Goal: Transaction & Acquisition: Purchase product/service

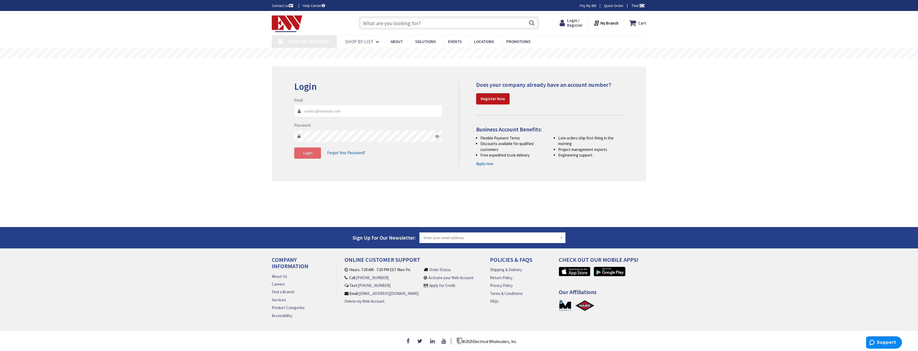
type input "[PERSON_NAME][EMAIL_ADDRESS][DOMAIN_NAME]"
click at [313, 156] on button "Login" at bounding box center [307, 153] width 27 height 11
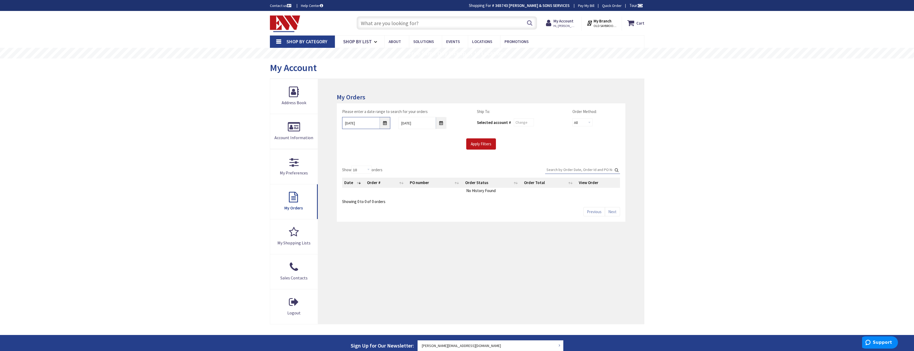
click at [384, 123] on input "9/29/2025" at bounding box center [366, 123] width 48 height 12
click at [384, 184] on link "25" at bounding box center [384, 184] width 8 height 7
type input "09/25/2025"
click at [484, 138] on div "Please enter a date range to search for your orders 09/25/2025 10/6/2025 Ship T…" at bounding box center [481, 129] width 286 height 41
click at [484, 142] on input "Apply Filters" at bounding box center [481, 143] width 30 height 11
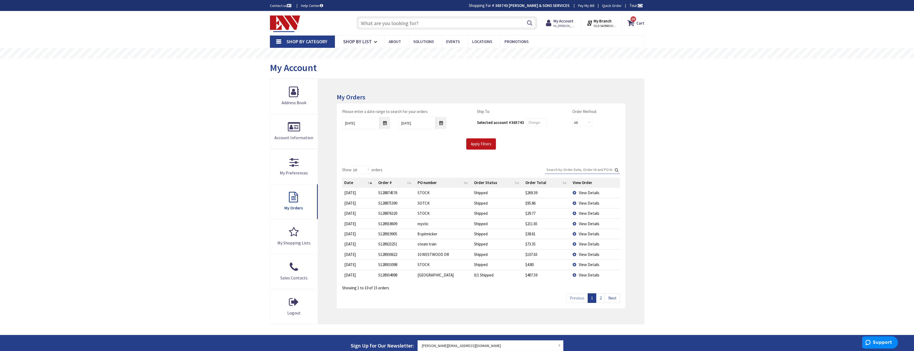
click at [598, 299] on link "2" at bounding box center [600, 298] width 9 height 9
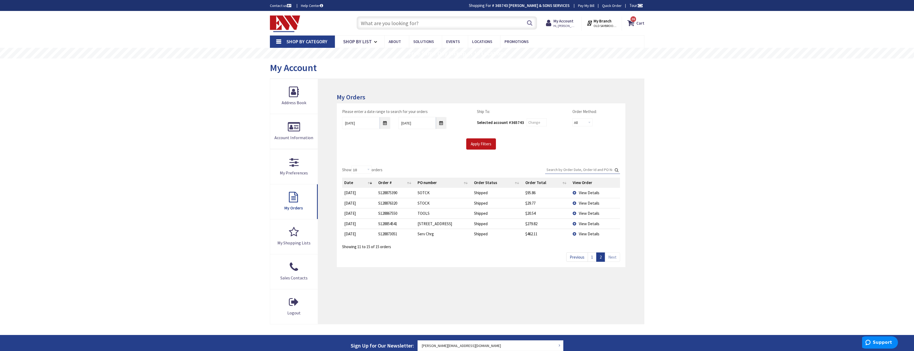
click at [595, 258] on link "1" at bounding box center [591, 257] width 9 height 9
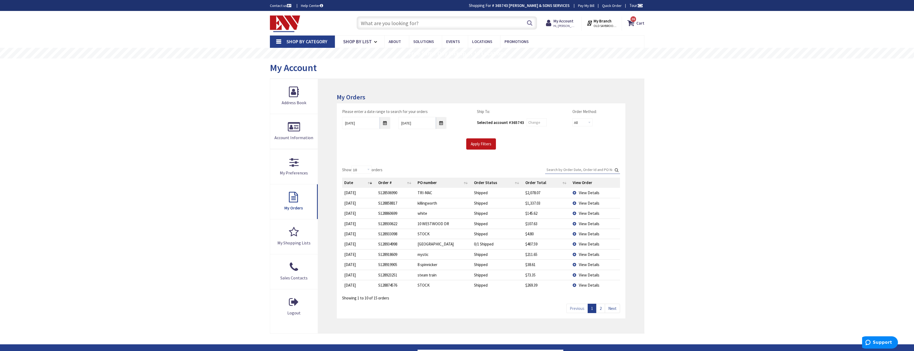
click at [584, 204] on span "View Details" at bounding box center [589, 203] width 21 height 5
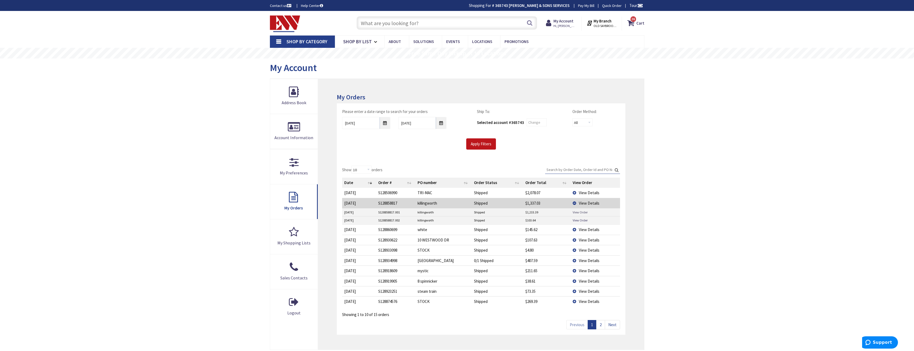
click at [581, 214] on link "View Order" at bounding box center [579, 212] width 15 height 5
click at [493, 21] on input "text" at bounding box center [446, 22] width 180 height 13
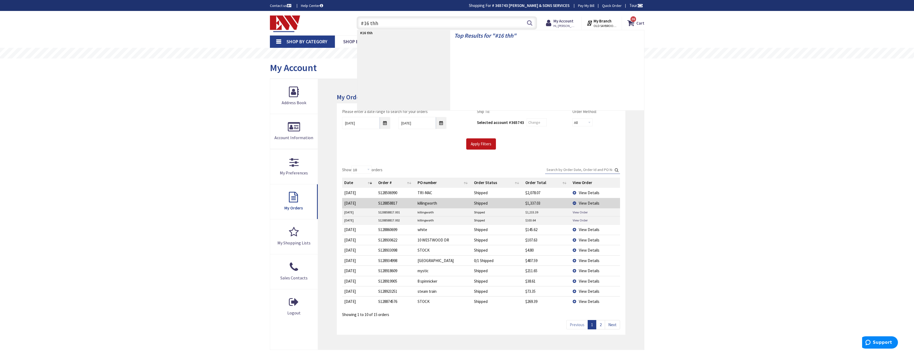
type input "#16 thhn"
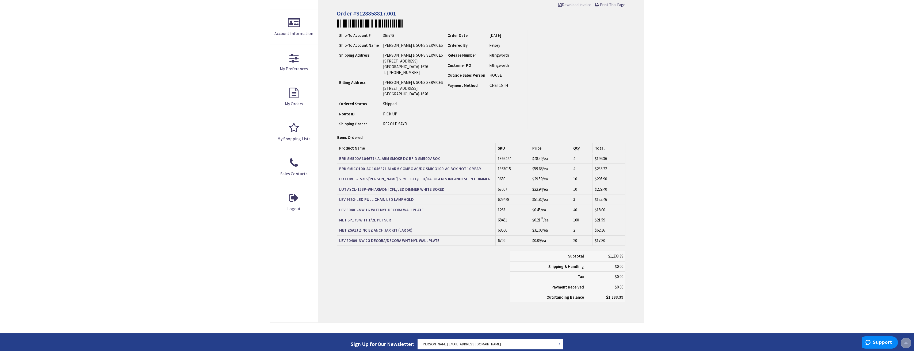
scroll to position [107, 0]
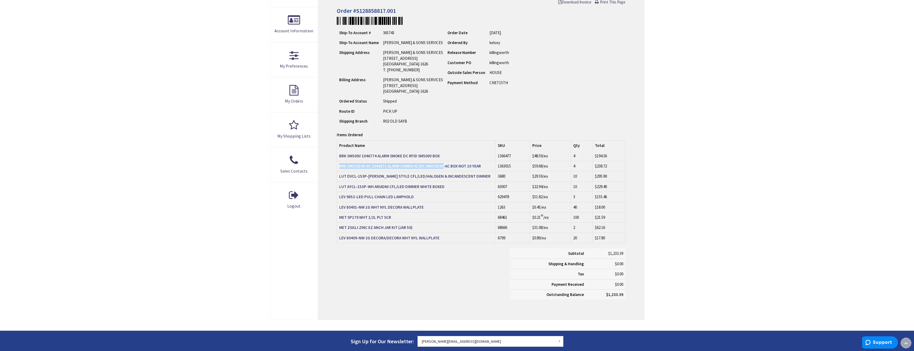
copy strong "BRK SMICO100-AC 1046871 ALARM COMBO AC/DC SMICO100"
drag, startPoint x: 338, startPoint y: 168, endPoint x: 441, endPoint y: 168, distance: 103.2
click at [441, 168] on td "BRK SMICO100-AC 1046871 ALARM COMBO AC/DC SMICO100-AC BOX NOT 10 YEAR" at bounding box center [416, 166] width 159 height 10
copy strong "BRK SM500V 1046774 ALARM SMOKE DC RFID SM500V"
drag, startPoint x: 338, startPoint y: 158, endPoint x: 431, endPoint y: 158, distance: 92.8
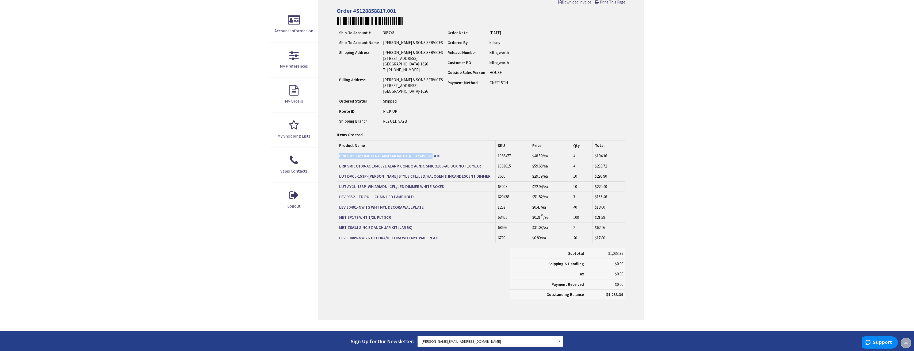
click at [431, 158] on td "BRK SM500V 1046774 ALARM SMOKE DC RFID SM500V BOX" at bounding box center [416, 156] width 159 height 10
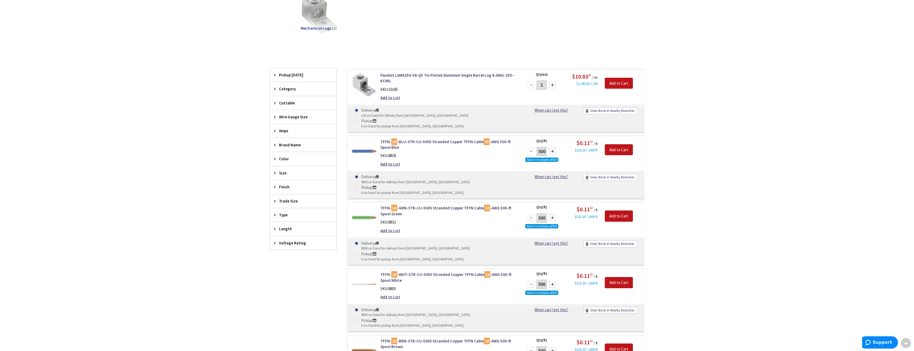
scroll to position [134, 0]
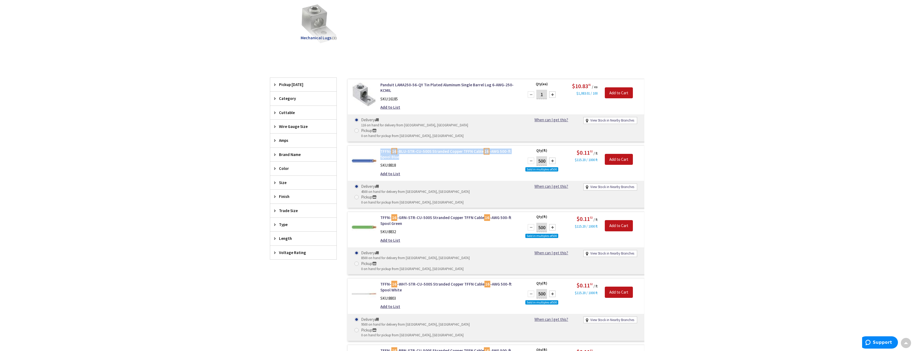
copy link "TFFN- 16 -BLU-STR-CU-500S Stranded Copper TFFN Cable 16 -AWG 500-ft Spool Blue"
drag, startPoint x: 379, startPoint y: 141, endPoint x: 391, endPoint y: 146, distance: 12.7
click at [391, 149] on div "TFFN- 16 -BLU-STR-CU-500S Stranded Copper TFFN Cable 16 -AWG 500-ft Spool Blue …" at bounding box center [448, 164] width 144 height 31
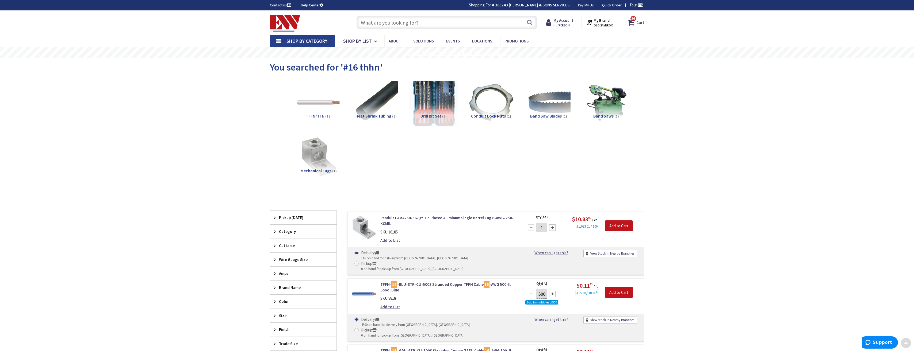
scroll to position [0, 0]
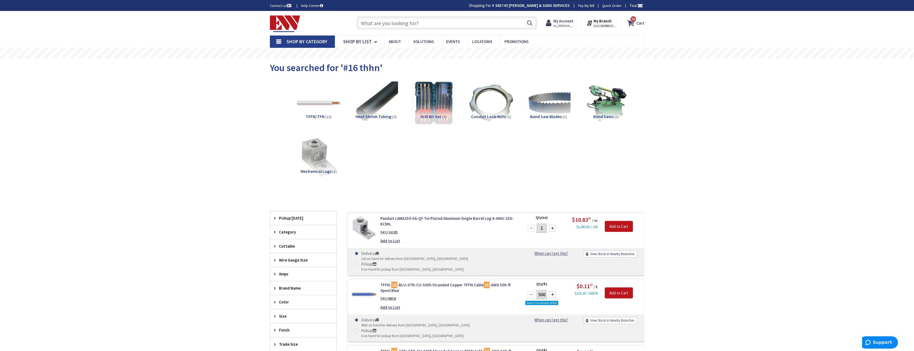
click at [416, 20] on input "text" at bounding box center [446, 22] width 180 height 13
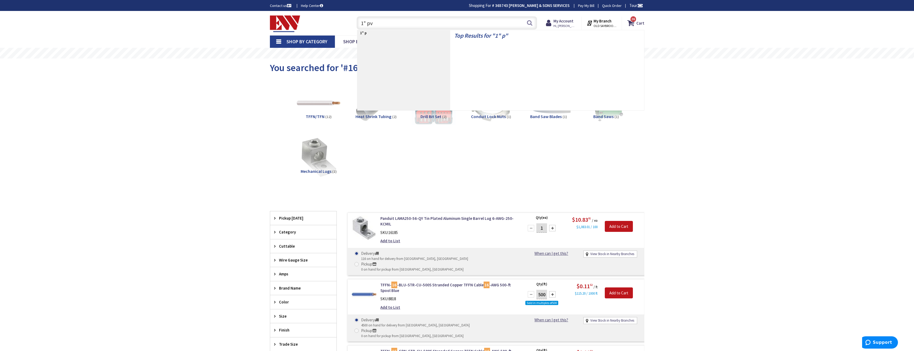
type input "1" pvc"
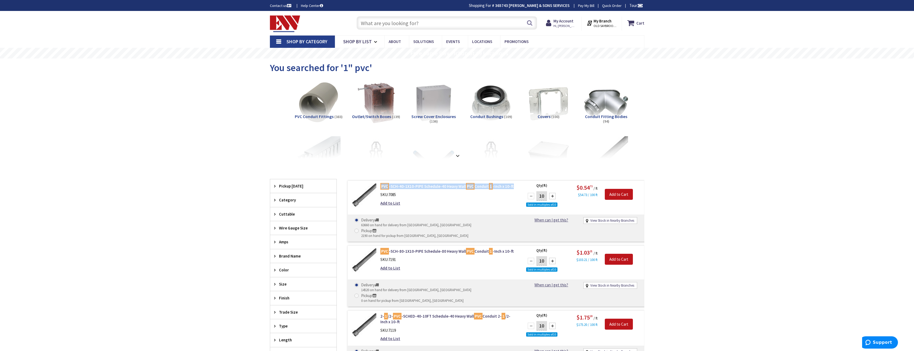
copy link "PVC -SCH-40-1X10-PIPE Schedule-40 Heavy Wall PVC Conduit 1 -Inch x 10-ft"
drag, startPoint x: 379, startPoint y: 187, endPoint x: 517, endPoint y: 189, distance: 138.0
click at [517, 189] on div "PVC -SCH-40-1X10-PIPE Schedule-40 Heavy Wall PVC Conduit 1 -Inch x 10-ft SKU: 7…" at bounding box center [448, 196] width 144 height 25
click at [424, 22] on input "text" at bounding box center [446, 22] width 180 height 13
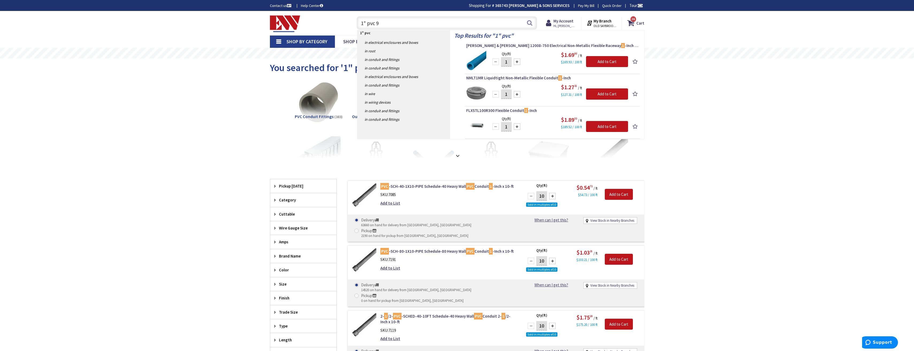
type input "1" pvc 90"
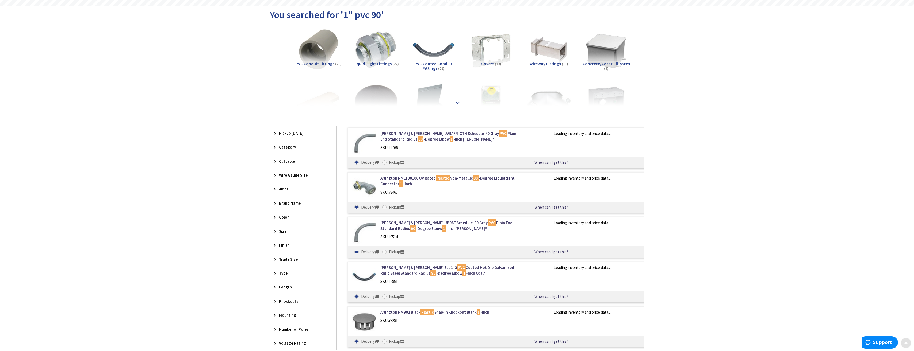
scroll to position [53, 0]
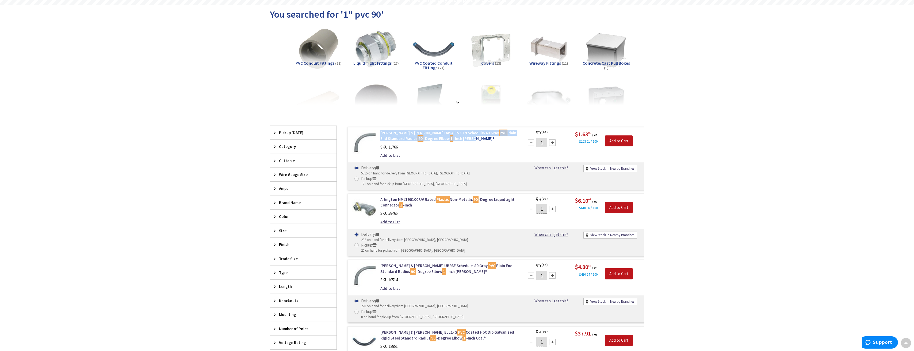
copy link "Thomas & Betts UA9AFR-CTN Schedule-40 Gray PVC Plain End Standard Radius 90 -De…"
drag, startPoint x: 381, startPoint y: 134, endPoint x: 436, endPoint y: 139, distance: 54.8
click at [436, 139] on div "Thomas & Betts UA9AFR-CTN Schedule-40 Gray PVC Plain End Standard Radius 90 -De…" at bounding box center [448, 145] width 144 height 31
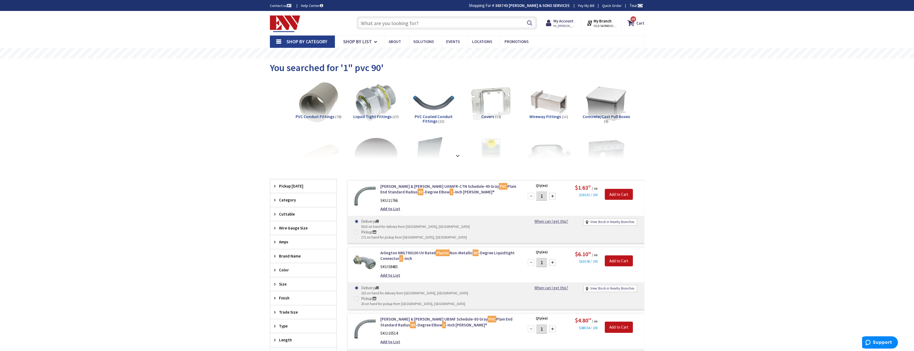
click at [438, 24] on input "text" at bounding box center [446, 22] width 180 height 13
paste input "1" PVC Slip Fitter"
type input "1" PVC Slip Fitter"
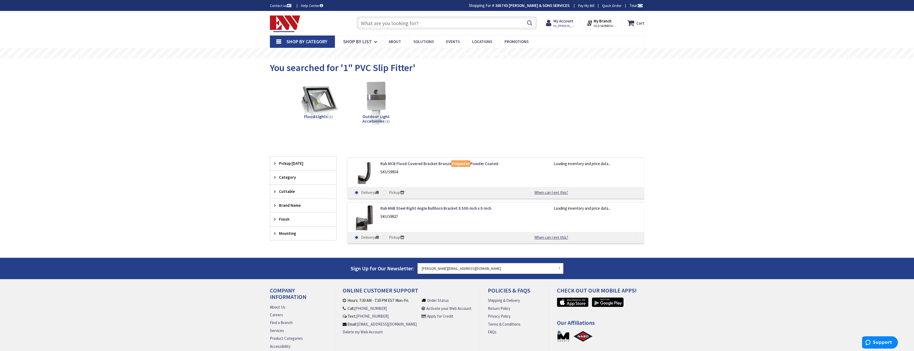
click at [438, 24] on input "text" at bounding box center [446, 22] width 180 height 13
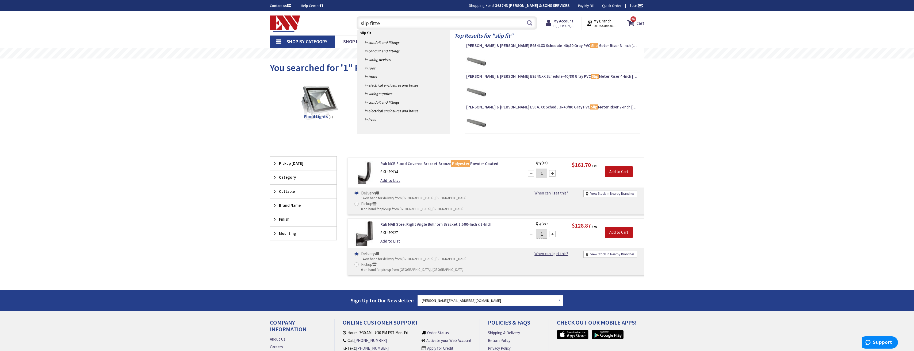
type input "slip fitter"
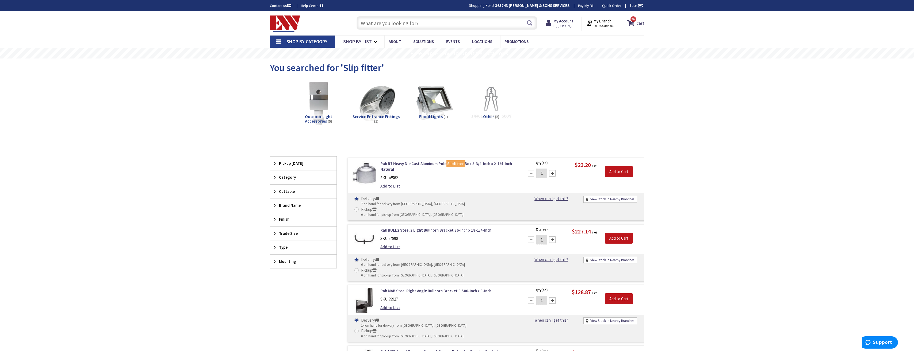
click at [438, 26] on input "text" at bounding box center [446, 22] width 180 height 13
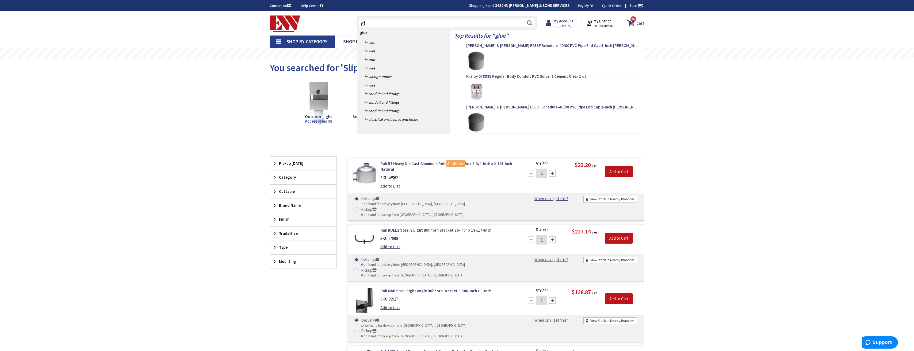
type input "g"
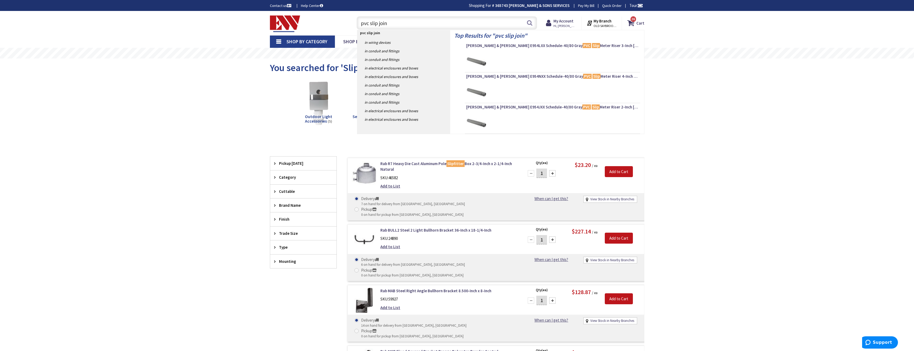
type input "pvc slip joint"
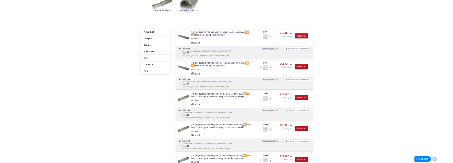
scroll to position [107, 0]
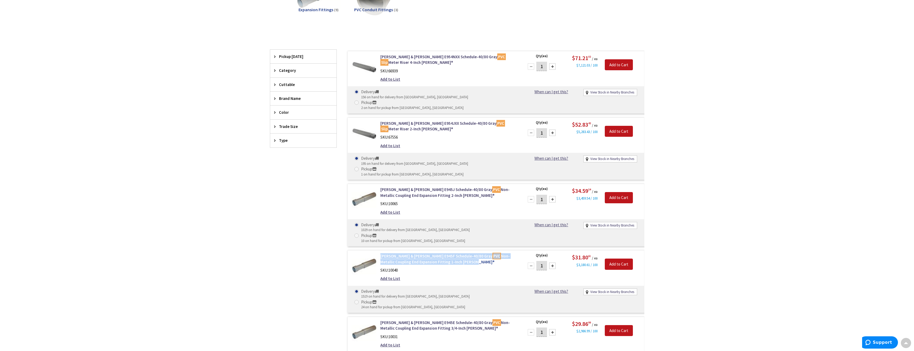
copy link "[PERSON_NAME] & [PERSON_NAME] E945F Schedule-40/80 Gray PVC Non-Metallic Coupli…"
drag, startPoint x: 398, startPoint y: 224, endPoint x: 434, endPoint y: 231, distance: 36.5
click at [434, 253] on div "[PERSON_NAME] & [PERSON_NAME] E945F Schedule-40/80 Gray PVC Non-Metallic Coupli…" at bounding box center [448, 268] width 144 height 31
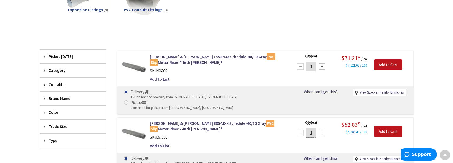
scroll to position [0, 0]
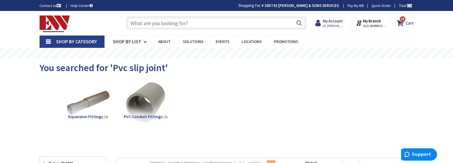
click at [226, 23] on input "text" at bounding box center [216, 22] width 180 height 13
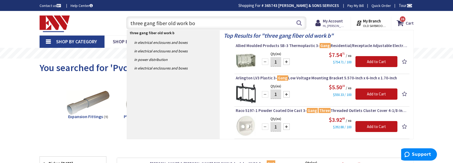
type input "three gang fiber old work box"
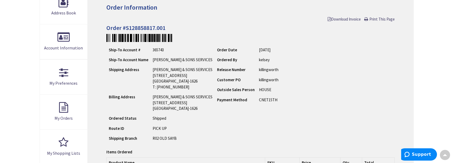
scroll to position [80, 0]
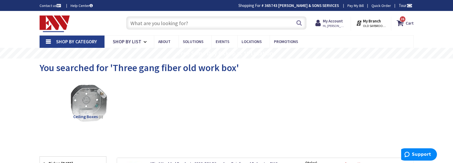
click at [208, 21] on input "text" at bounding box center [216, 22] width 180 height 13
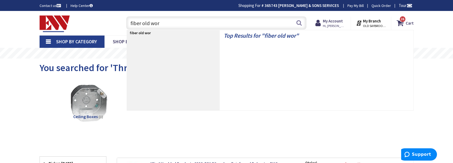
type input "fiber old work"
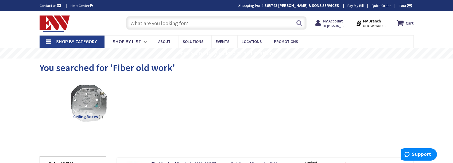
click at [233, 26] on input "text" at bounding box center [216, 22] width 180 height 13
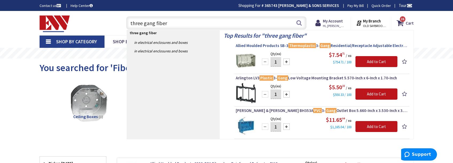
type input "three gang fiber"
click at [261, 44] on span "Allied Moulded Products SB-3 Thermoplastic 3- Gang Residential/Receptacle Adjus…" at bounding box center [322, 45] width 172 height 5
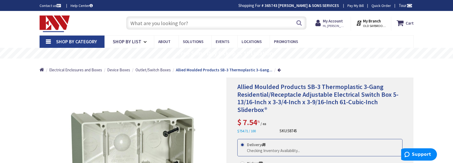
click at [236, 20] on input "text" at bounding box center [216, 22] width 180 height 13
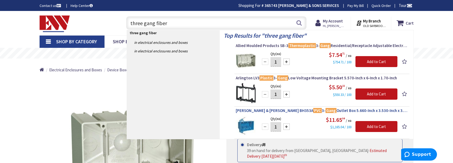
type input "three gang fiber"
click at [326, 111] on mark "Gang" at bounding box center [331, 110] width 11 height 7
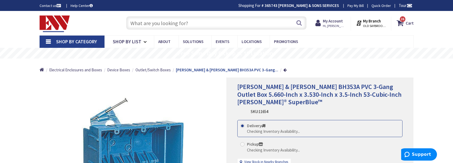
click at [239, 21] on input "text" at bounding box center [216, 22] width 180 height 13
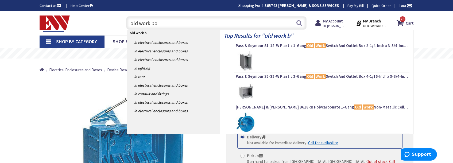
type input "old work box"
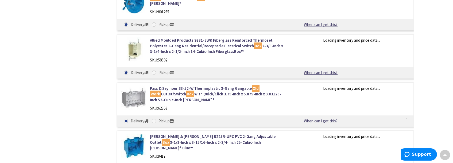
scroll to position [508, 0]
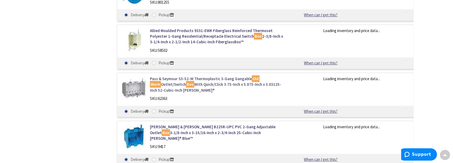
click at [212, 77] on link "Pass & Seymour S3-52-W Thermoplastic 3-Gang Gangable Old Work Outlet/Switch Box…" at bounding box center [218, 84] width 136 height 17
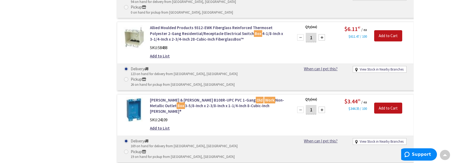
scroll to position [1078, 0]
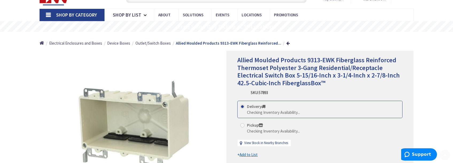
scroll to position [53, 0]
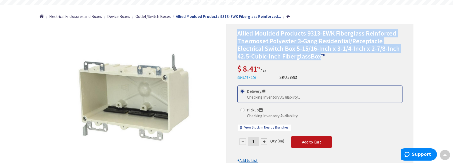
copy span "Allied Moulded Products 9313-EWK Fiberglass Reinforced Thermoset Polyester 3-Ga…"
drag, startPoint x: 238, startPoint y: 32, endPoint x: 319, endPoint y: 54, distance: 84.6
click at [319, 54] on span "Allied Moulded Products 9313-EWK Fiberglass Reinforced Thermoset Polyester 3-Ga…" at bounding box center [318, 44] width 163 height 31
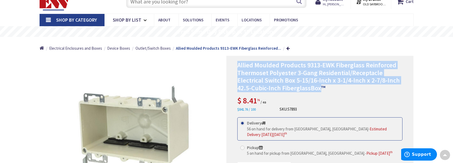
scroll to position [0, 0]
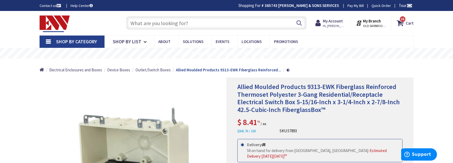
click at [232, 22] on input "text" at bounding box center [216, 22] width 180 height 13
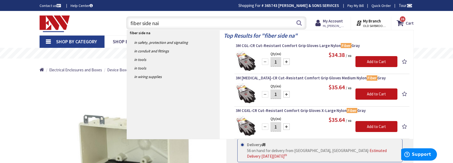
type input "fiber side nail"
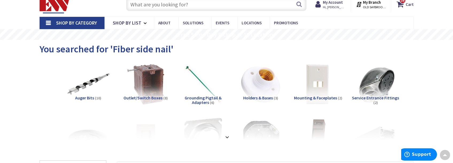
scroll to position [53, 0]
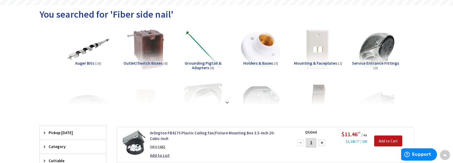
click at [226, 101] on strong at bounding box center [227, 102] width 6 height 6
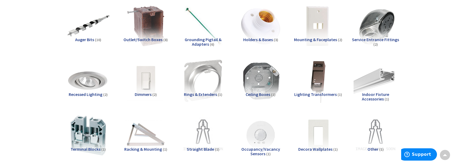
scroll to position [0, 0]
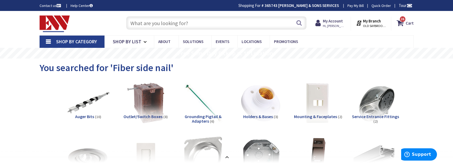
click at [145, 119] on span "Outlet/Switch Boxes" at bounding box center [143, 116] width 39 height 5
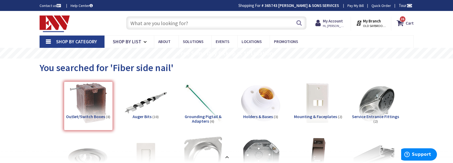
click at [209, 23] on input "text" at bounding box center [216, 22] width 180 height 13
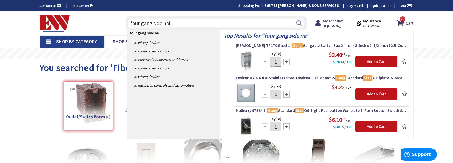
type input "four gang side nail"
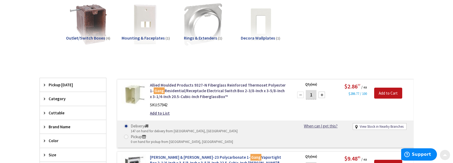
scroll to position [80, 0]
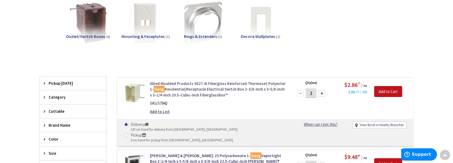
click at [208, 91] on link "Allied Moulded Products 9327-N Fiberglass Reinforced Thermoset Polyester 1- Gan…" at bounding box center [218, 89] width 136 height 17
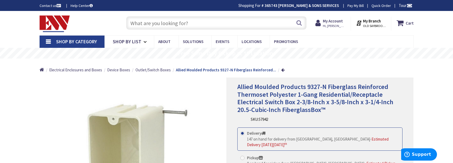
click at [205, 25] on input "text" at bounding box center [216, 22] width 180 height 13
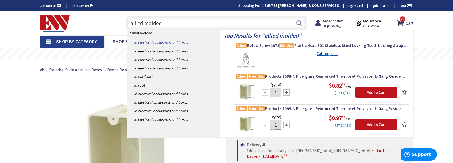
type input "allied molded"
click at [183, 41] on link "in Electrical Enclosures and Boxes" at bounding box center [173, 42] width 93 height 9
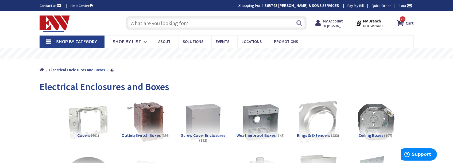
click at [244, 22] on input "text" at bounding box center [216, 22] width 180 height 13
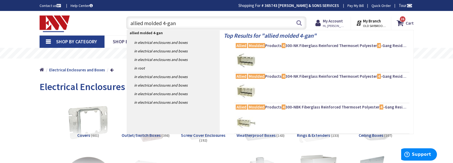
type input "allied molded 4-gang"
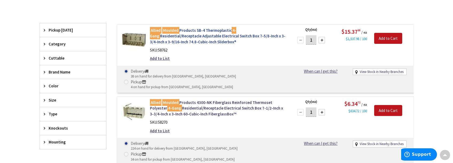
scroll to position [134, 0]
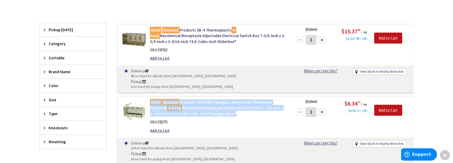
copy link "Allied Moulded Products 4300-NK Fiberglass Reinforced Thermoset Polyester 4-Gan…"
drag, startPoint x: 149, startPoint y: 91, endPoint x: 210, endPoint y: 104, distance: 62.0
click at [210, 104] on div "Allied Moulded Products 4300-NK Fiberglass Reinforced Thermoset Polyester 4-Gan…" at bounding box center [218, 117] width 144 height 37
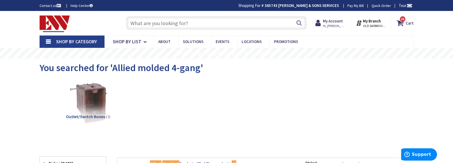
click at [211, 24] on input "text" at bounding box center [216, 22] width 180 height 13
paste input "3/4" PVC Pipe"
type input "3/4" PVC Pipe"
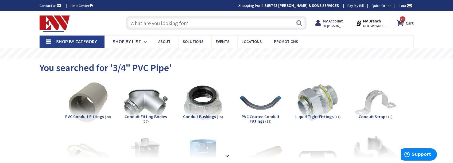
click at [210, 24] on input "text" at bounding box center [216, 22] width 180 height 13
paste input "3/4-PVC-SCHED-40-10FT Schedule-40 Heavy Wall PVC Conduit 3/4-Inch x 10-ft"
type input "3/4-PVC-SCHED-40-10FT Schedule-40 Heavy Wall PVC Conduit 3/4-Inch x 10-ft"
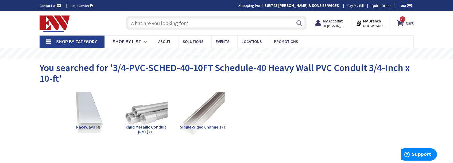
click at [241, 24] on input "text" at bounding box center [216, 22] width 180 height 13
paste input "3/4-PVC-SCHED-40-10FT"
type input "3/4-PVC-SCHED-40-10FT"
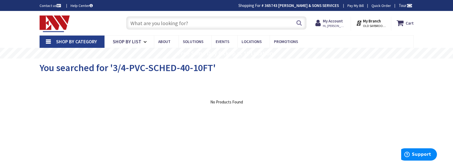
click at [202, 22] on input "text" at bounding box center [216, 22] width 180 height 13
paste input "3/4-PVC-SCHED-40-10FT"
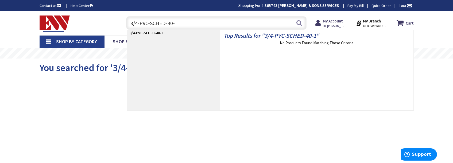
type input "3/4-PVC-SCHED-40"
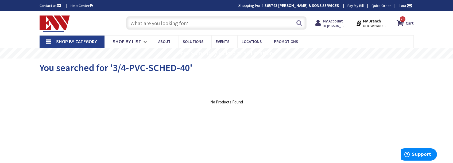
click at [277, 24] on input "text" at bounding box center [216, 22] width 180 height 13
paste input "Schedule-40 Heavy Wall PVC Conduit 3/4-Inch x 10-ft"
type input "Schedule-40 Heavy Wall PVC Conduit 3/4-Inch x 10-ft"
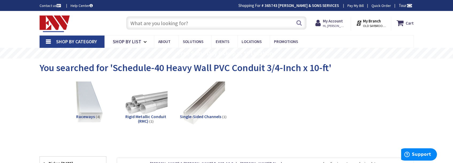
click at [211, 23] on input "text" at bounding box center [216, 22] width 180 height 13
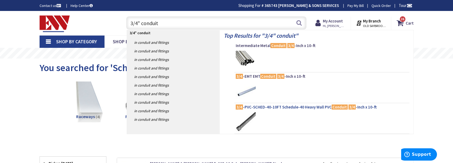
type input "3/4" conduit"
click at [351, 108] on mark "3/4" at bounding box center [352, 107] width 7 height 7
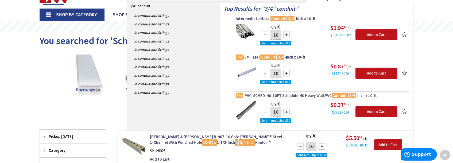
scroll to position [27, 0]
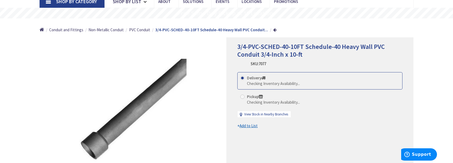
scroll to position [53, 0]
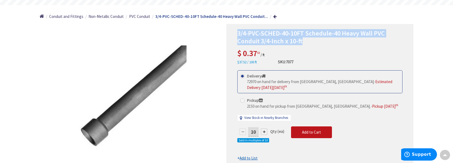
copy span "3/4-PVC-SCHED-40-10FT Schedule-40 Heavy Wall PVC Conduit 3/4-Inch x 10-ft"
drag, startPoint x: 238, startPoint y: 33, endPoint x: 302, endPoint y: 43, distance: 64.1
click at [302, 43] on span "3/4-PVC-SCHED-40-10FT Schedule-40 Heavy Wall PVC Conduit 3/4-Inch x 10-ft" at bounding box center [311, 37] width 148 height 16
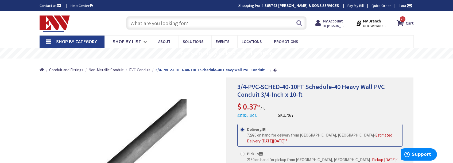
click at [236, 22] on input "text" at bounding box center [216, 22] width 180 height 13
paste input "3/4" PVC LB"
type input "3/4" PVC LB"
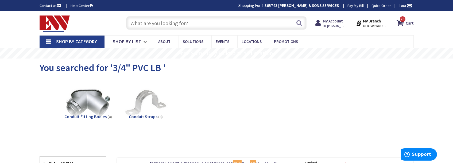
click at [227, 25] on input "text" at bounding box center [216, 22] width 180 height 13
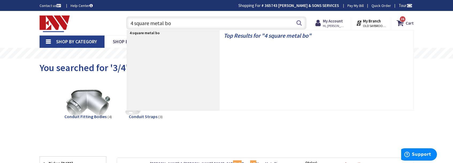
type input "4 square metal box"
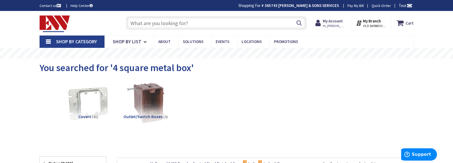
click at [199, 25] on input "text" at bounding box center [216, 22] width 180 height 13
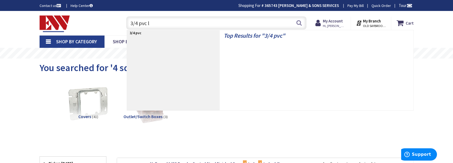
type input "3/4 pvc lb"
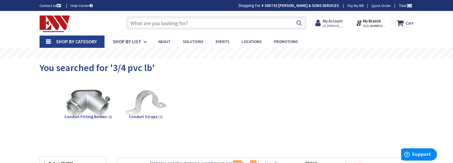
click at [196, 24] on input "text" at bounding box center [216, 22] width 180 height 13
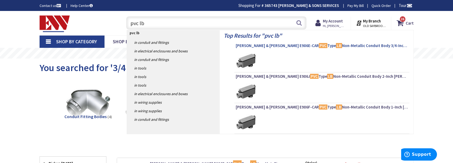
type input "pvc lb"
click at [319, 47] on span "Thomas & Betts E986E-CAR PVC Type LB Non-Metallic Conduit Body 3/4-Inch Carlon®" at bounding box center [322, 45] width 172 height 5
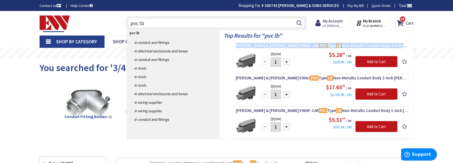
copy span "Thomas & Betts E986E-CAR PVC Type LB Non-Metallic Conduit Body 3/4-Inch Carlon"
drag, startPoint x: 234, startPoint y: 46, endPoint x: 381, endPoint y: 44, distance: 146.5
click at [381, 44] on li "Thomas & Betts E986E-CAR PVC Type LB Non-Metallic Conduit Body 3/4-Inch Carlon®…" at bounding box center [321, 58] width 175 height 31
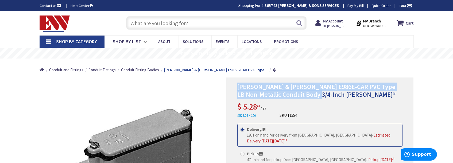
copy span "[PERSON_NAME] & [PERSON_NAME] E986E-CAR PVC Type LB Non-Metallic Conduit Body 3…"
drag, startPoint x: 237, startPoint y: 86, endPoint x: 317, endPoint y: 97, distance: 80.3
click at [317, 97] on span "[PERSON_NAME] & [PERSON_NAME] E986E-CAR PVC Type LB Non-Metallic Conduit Body 3…" at bounding box center [316, 91] width 158 height 16
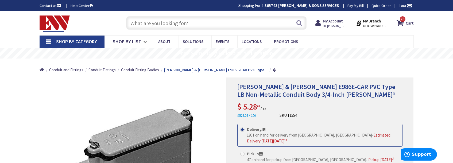
click at [237, 19] on input "text" at bounding box center [216, 22] width 180 height 13
paste input "Four Square Metal Box"
type input "Four Square Metal Box"
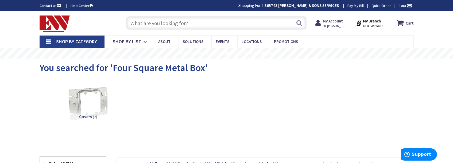
click at [226, 25] on input "text" at bounding box center [216, 22] width 180 height 13
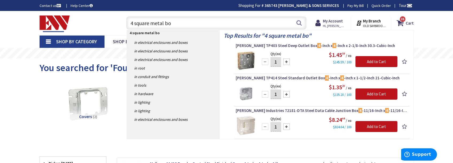
type input "4 square metal box"
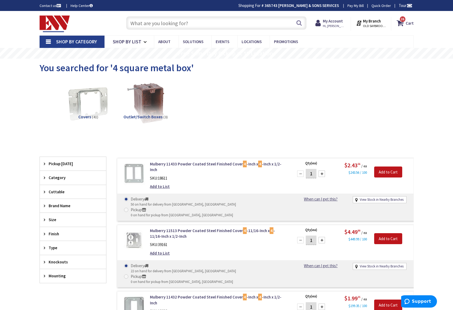
click at [188, 20] on input "text" at bounding box center [216, 22] width 180 height 13
paste input "Single pole 20AMP Stabin/GE Breaker."
type input "Single pole 20AMP Stabin/GE Breaker."
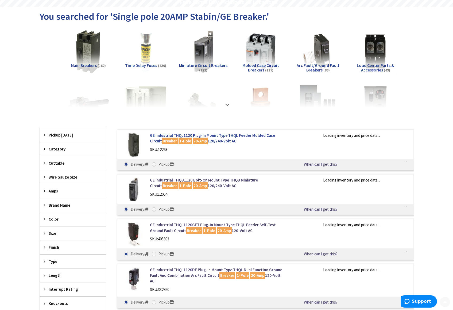
scroll to position [53, 0]
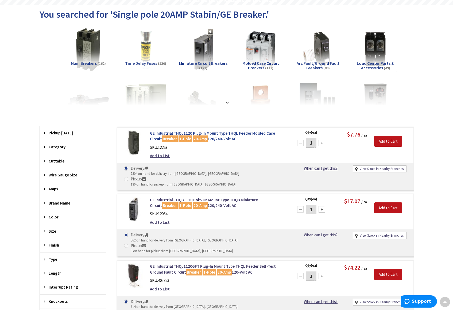
copy link "GE Industrial THQL1120 Plug-In Mount Type THQL Feeder Molded Case Circuit Break…"
drag, startPoint x: 149, startPoint y: 134, endPoint x: 224, endPoint y: 139, distance: 74.8
click at [224, 139] on div "GE Industrial THQL1120 Plug-In Mount Type THQL Feeder Molded Case Circuit Break…" at bounding box center [218, 145] width 144 height 31
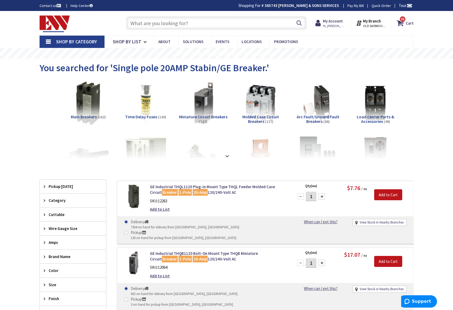
click at [240, 21] on input "text" at bounding box center [216, 22] width 180 height 13
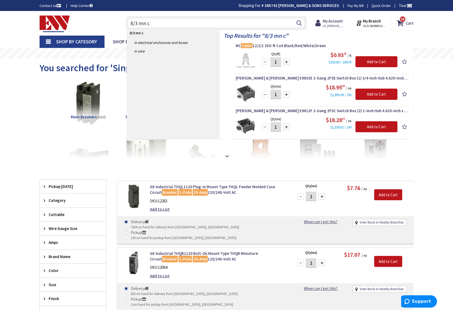
type input "8/3 mn"
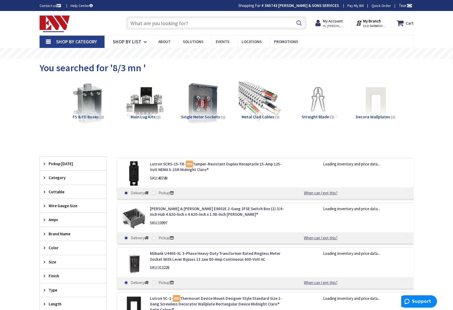
click at [267, 117] on span "Metal Clad Cables" at bounding box center [258, 116] width 33 height 5
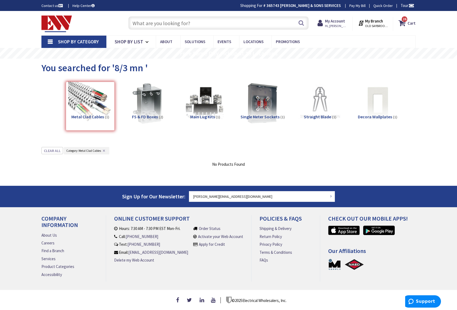
click at [154, 24] on input "text" at bounding box center [218, 22] width 180 height 13
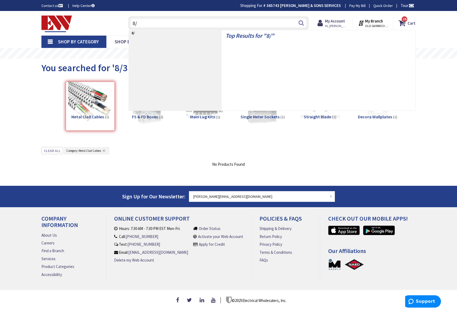
type input "8/3"
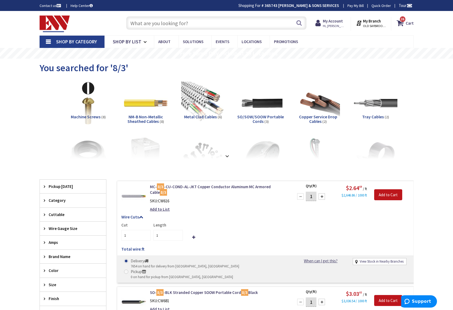
click at [182, 20] on input "text" at bounding box center [216, 22] width 180 height 13
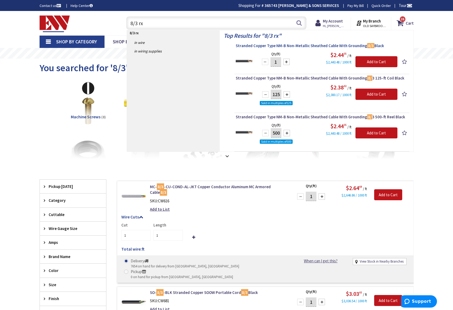
copy span "Stranded Copper Type NM-B Non-Metallic Sheathed Cable With Grounding 8/3 Black"
drag, startPoint x: 235, startPoint y: 47, endPoint x: 380, endPoint y: 46, distance: 145.4
click at [380, 46] on li "Stranded Copper Type NM-B Non-Metallic Sheathed Cable With Grounding 8/3 Black …" at bounding box center [321, 58] width 175 height 31
click at [226, 27] on input "8/3 rx" at bounding box center [216, 22] width 180 height 13
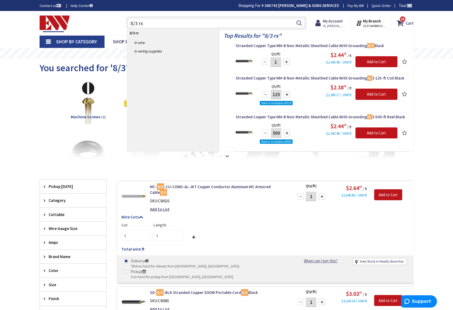
click at [226, 27] on input "8/3 rx" at bounding box center [216, 22] width 180 height 13
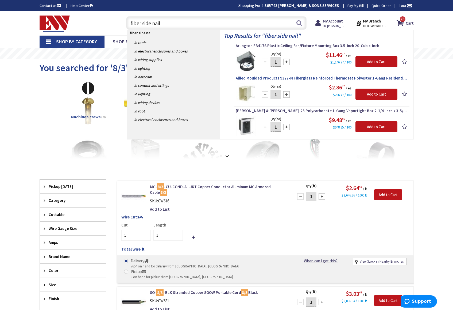
type input "fiber side nail"
click at [312, 78] on span "Allied Moulded Products 9327-N Fiberglass Reinforced Thermoset Polyester 1-Gang…" at bounding box center [322, 77] width 172 height 5
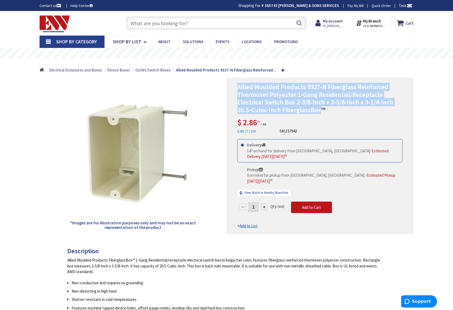
copy span "Allied Moulded Products 9327-N Fiberglass Reinforced Thermoset Polyester 1-Gang…"
drag, startPoint x: 238, startPoint y: 84, endPoint x: 320, endPoint y: 109, distance: 85.3
click at [320, 109] on span "Allied Moulded Products 9327-N Fiberglass Reinforced Thermoset Polyester 1-Gang…" at bounding box center [315, 98] width 156 height 31
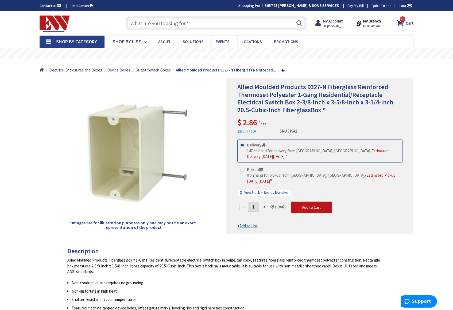
click at [238, 24] on input "text" at bounding box center [216, 22] width 180 height 13
type input "i"
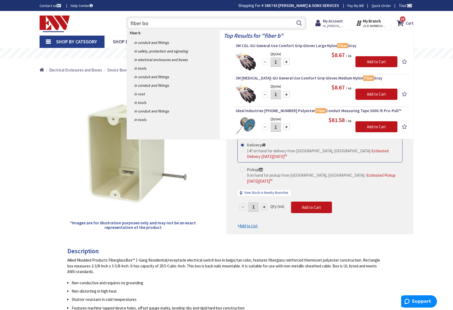
type input "fiber box"
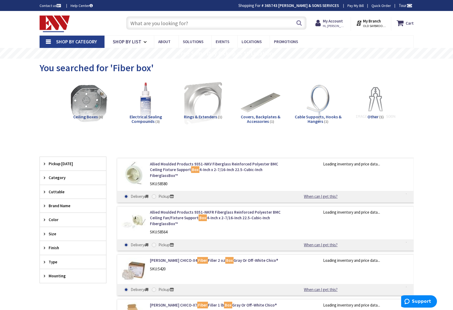
click at [228, 23] on input "text" at bounding box center [216, 22] width 180 height 13
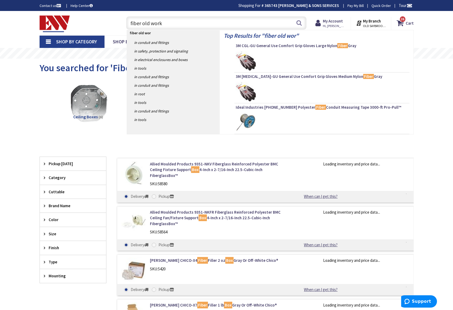
type input "fiber old work"
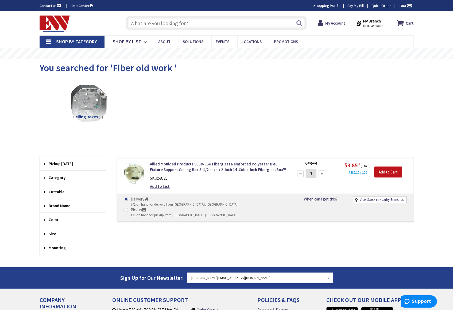
click at [187, 20] on input "text" at bounding box center [216, 22] width 180 height 13
click at [248, 22] on input "text" at bounding box center [216, 22] width 180 height 13
paste input "Solid Annealed Bare Copper Class 2 Thermostat Wire 18/6 250-ft Spool White"
type input "Solid Annealed Bare Copper Class 2 Thermostat Wire 18/6 250-ft Spool White"
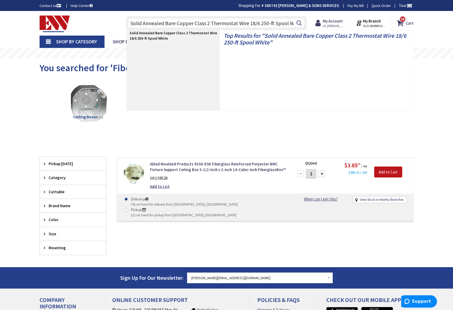
scroll to position [0, 6]
